Goal: Find specific fact: Find specific fact

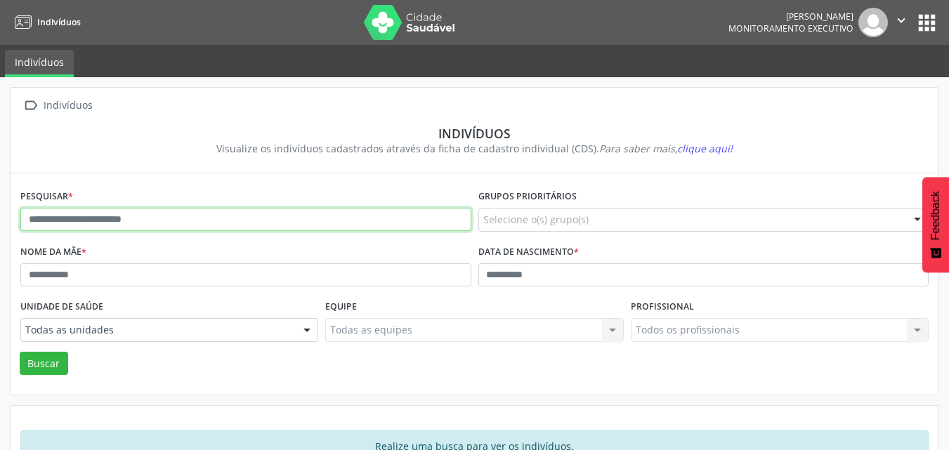
click at [240, 215] on input "text" at bounding box center [245, 220] width 451 height 24
click at [20, 352] on button "Buscar" at bounding box center [44, 364] width 48 height 24
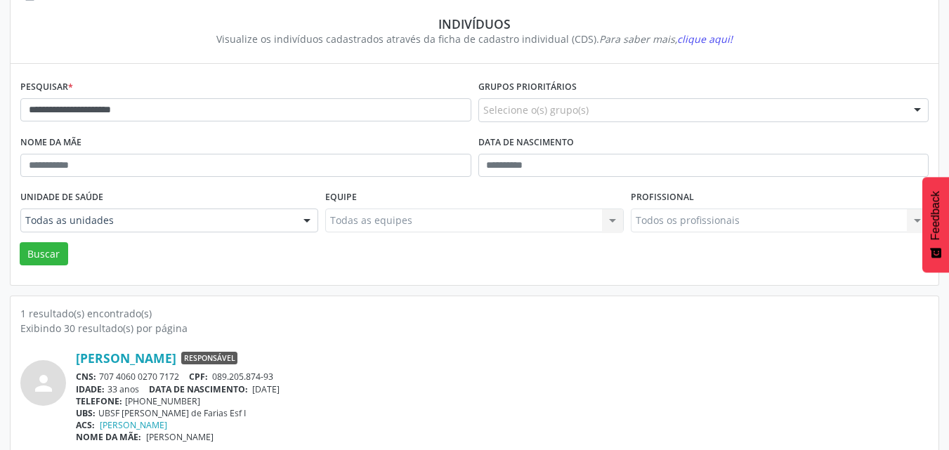
scroll to position [123, 0]
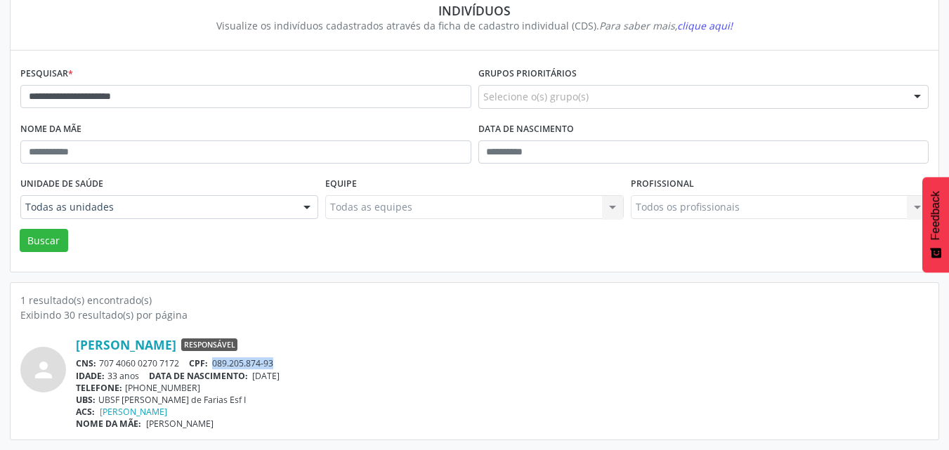
drag, startPoint x: 286, startPoint y: 364, endPoint x: 216, endPoint y: 369, distance: 70.3
click at [216, 369] on div "CNS: 707 4060 0270 7172 CPF: 089.205.874-93" at bounding box center [502, 363] width 852 height 12
copy span "089.205.874-93"
drag, startPoint x: 357, startPoint y: 90, endPoint x: 0, endPoint y: 58, distance: 358.9
click at [0, 58] on div "**********" at bounding box center [474, 202] width 949 height 496
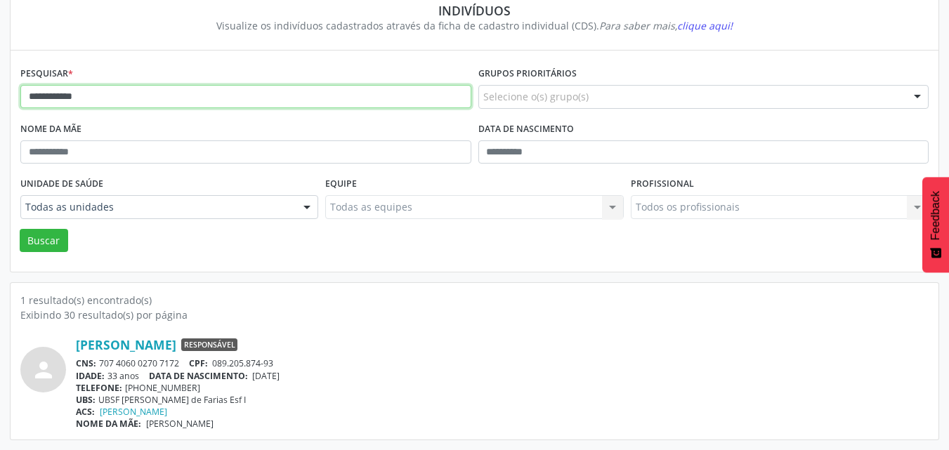
type input "**********"
click at [20, 229] on button "Buscar" at bounding box center [44, 241] width 48 height 24
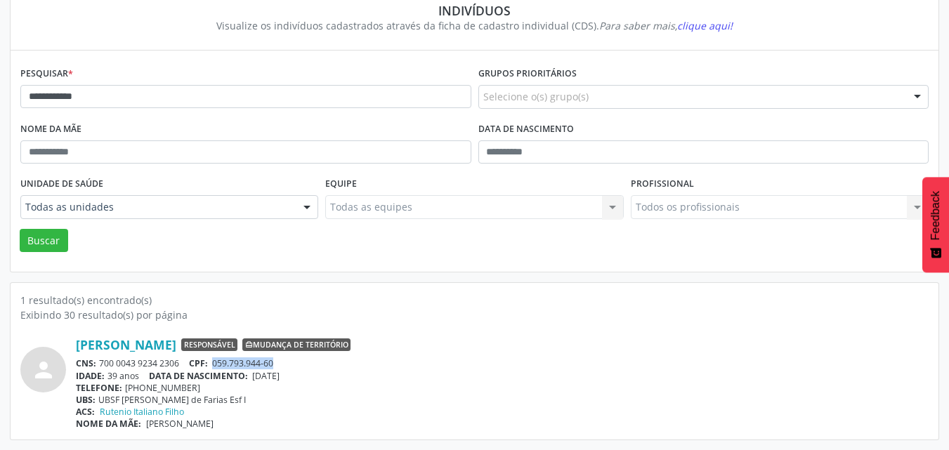
drag, startPoint x: 281, startPoint y: 367, endPoint x: 214, endPoint y: 366, distance: 66.7
click at [214, 366] on div "CNS: 700 0043 9234 2306 CPF: 059.793.944-60" at bounding box center [502, 363] width 852 height 12
copy span "059.793.944-60"
